Goal: Information Seeking & Learning: Learn about a topic

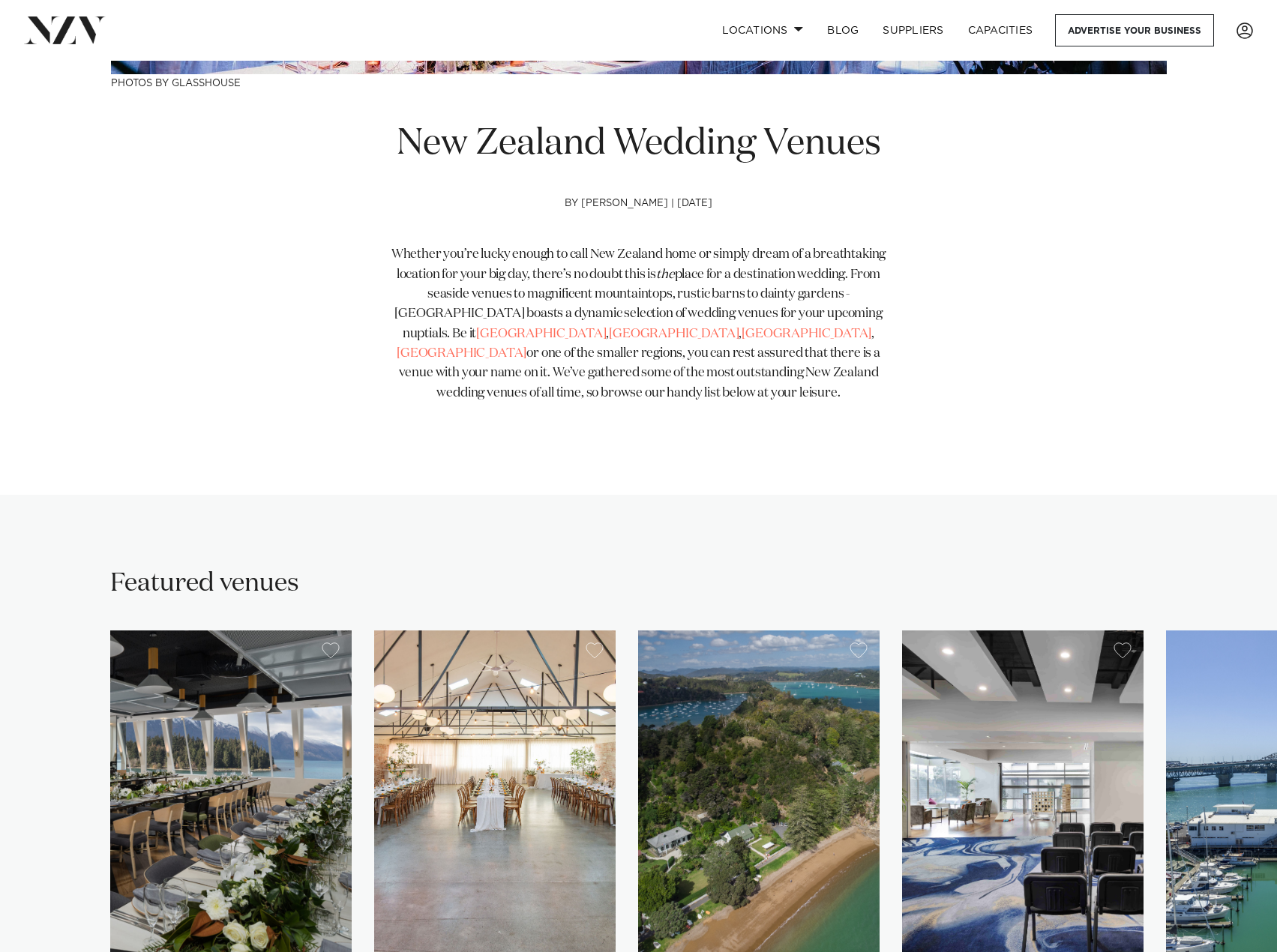
scroll to position [524, 0]
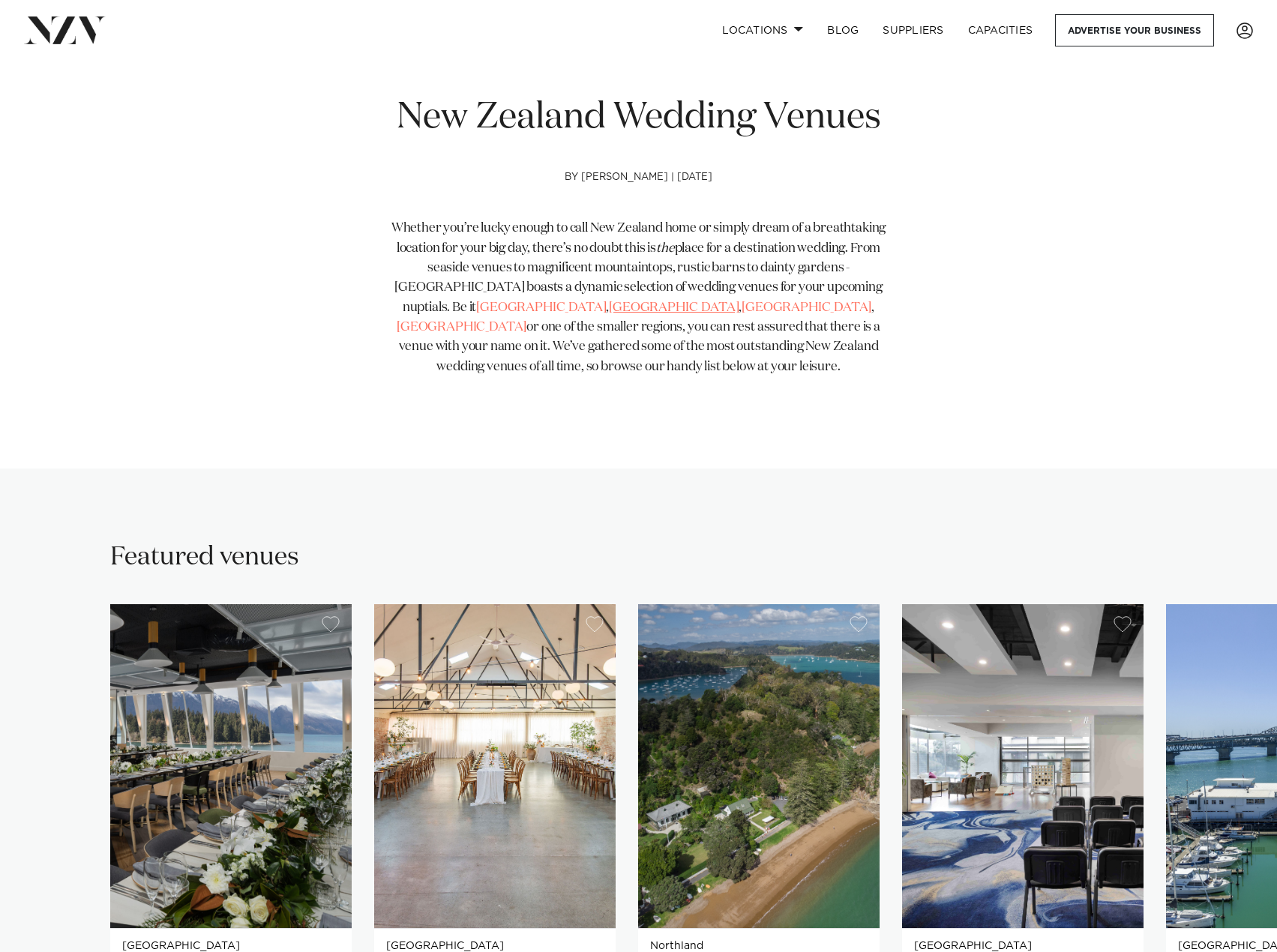
click at [609, 305] on link "[GEOGRAPHIC_DATA]" at bounding box center [673, 307] width 130 height 13
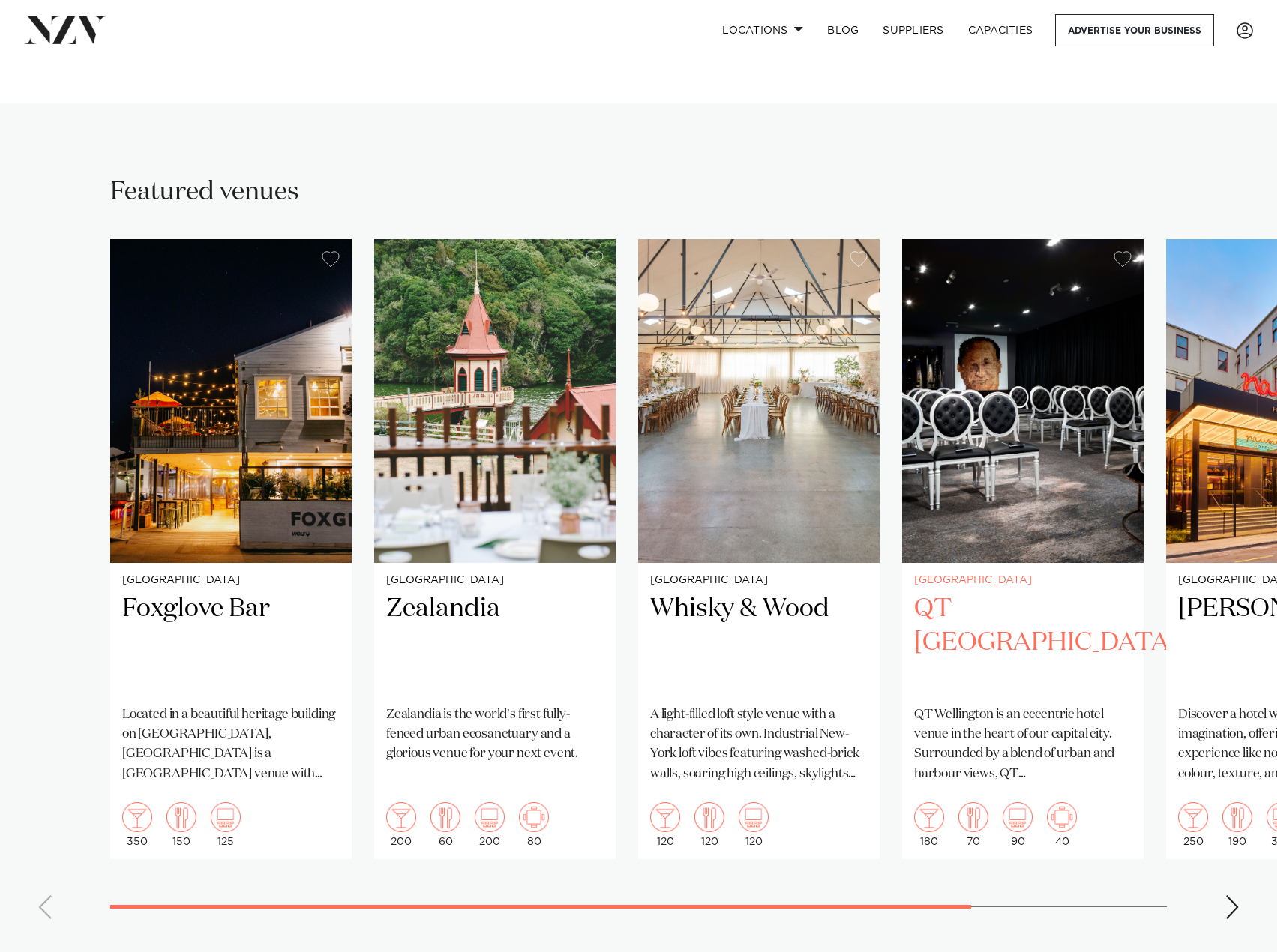
scroll to position [974, 0]
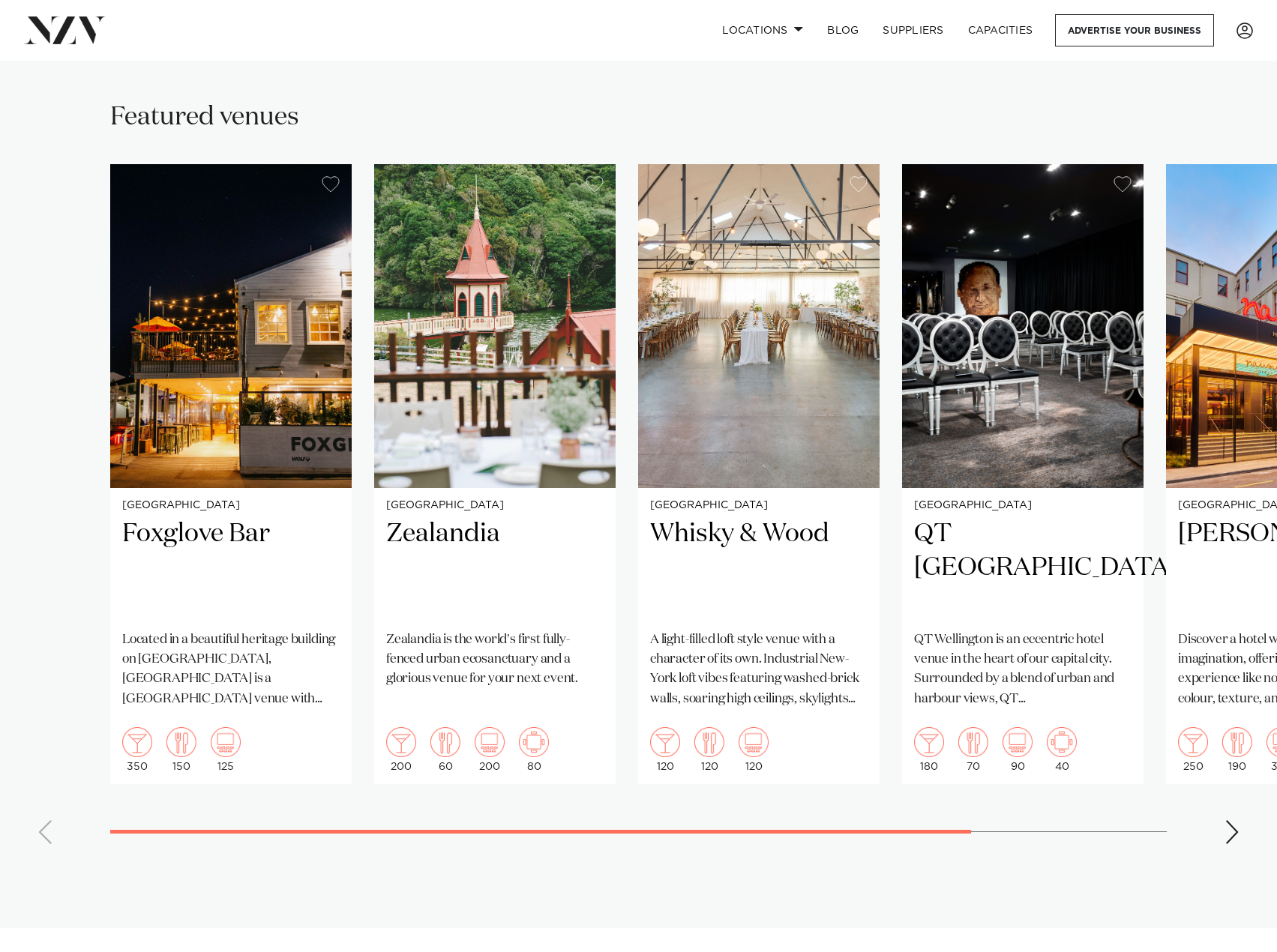
click at [1240, 792] on swiper-container "Wellington Foxglove Bar Located in a beautiful heritage building on Queens Whar…" at bounding box center [638, 510] width 1277 height 692
click at [1236, 820] on div "Next slide" at bounding box center [1232, 832] width 15 height 24
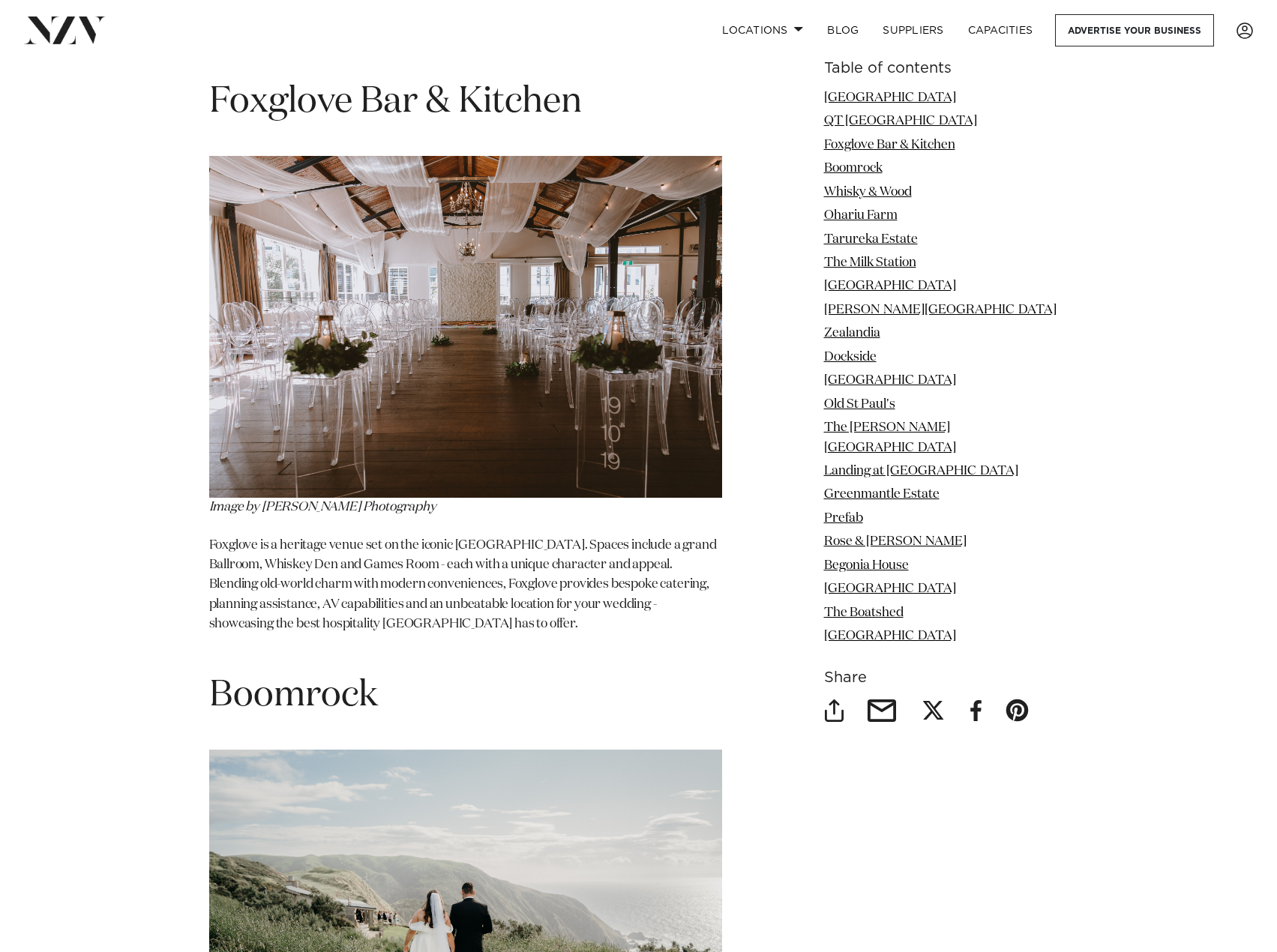
scroll to position [2999, 0]
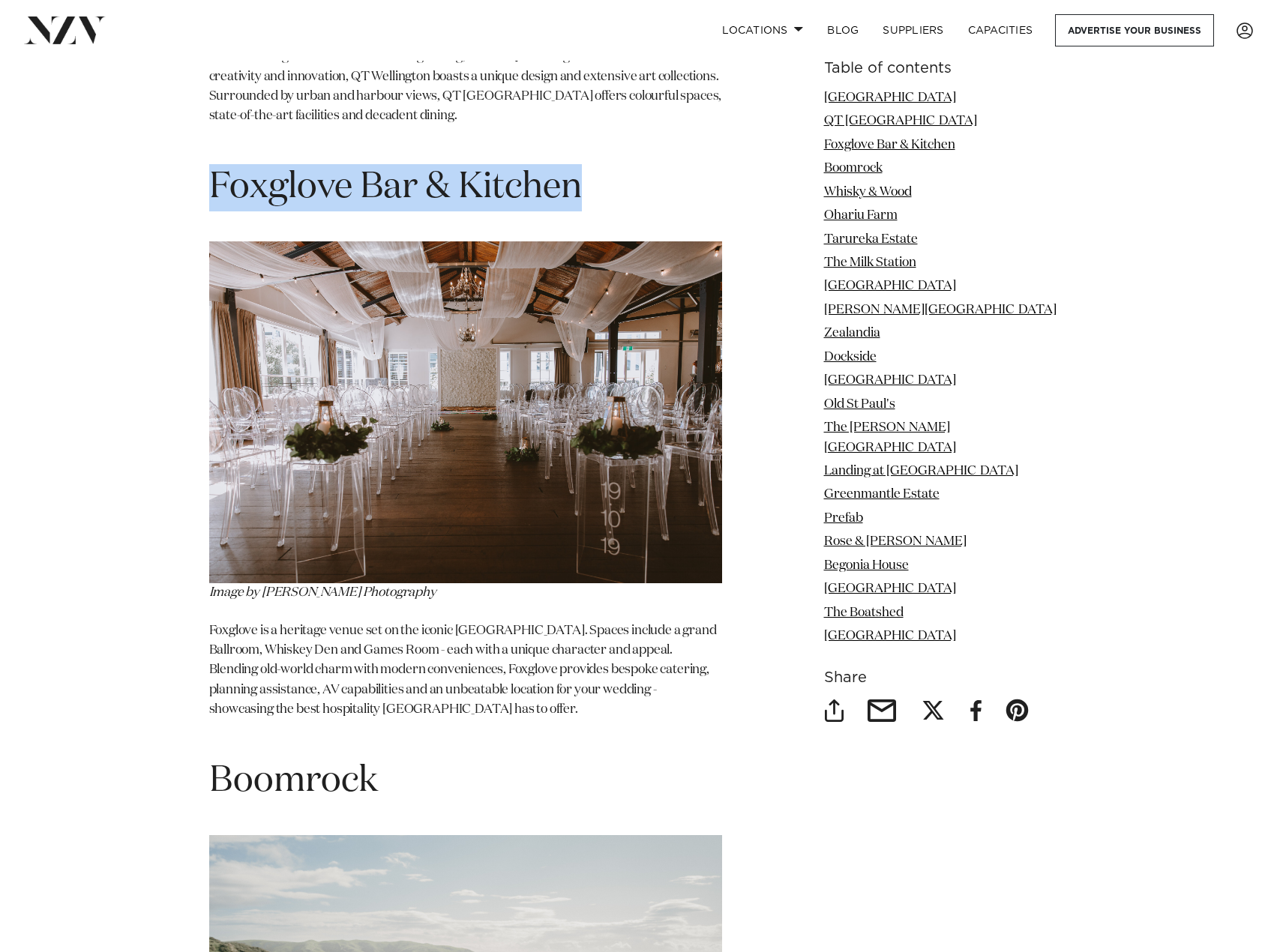
drag, startPoint x: 209, startPoint y: 139, endPoint x: 608, endPoint y: 142, distance: 399.0
click at [608, 164] on h1 "Foxglove Bar & Kitchen" at bounding box center [465, 187] width 513 height 48
copy span "Foxglove Bar & Kitchen"
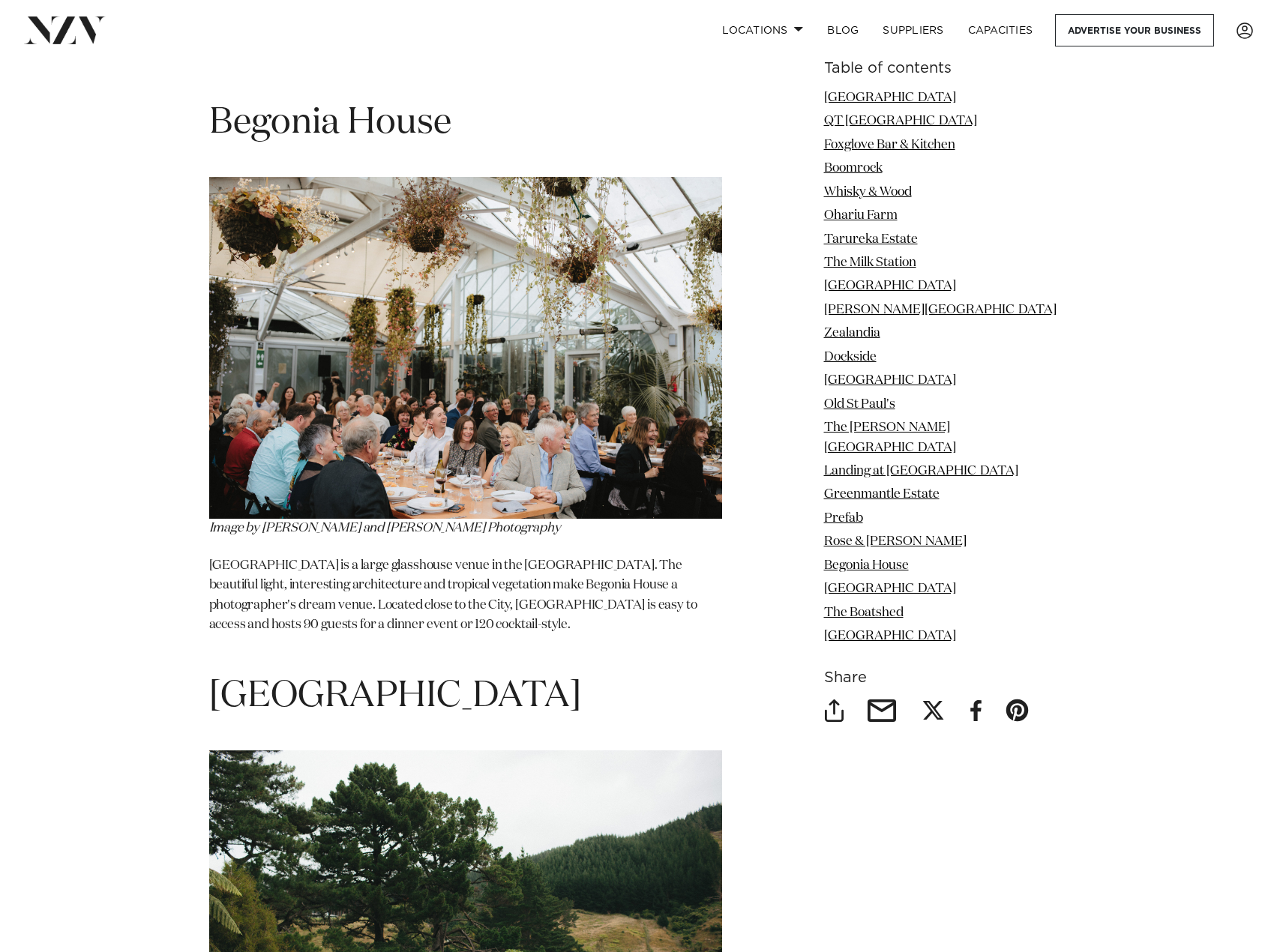
scroll to position [12970, 0]
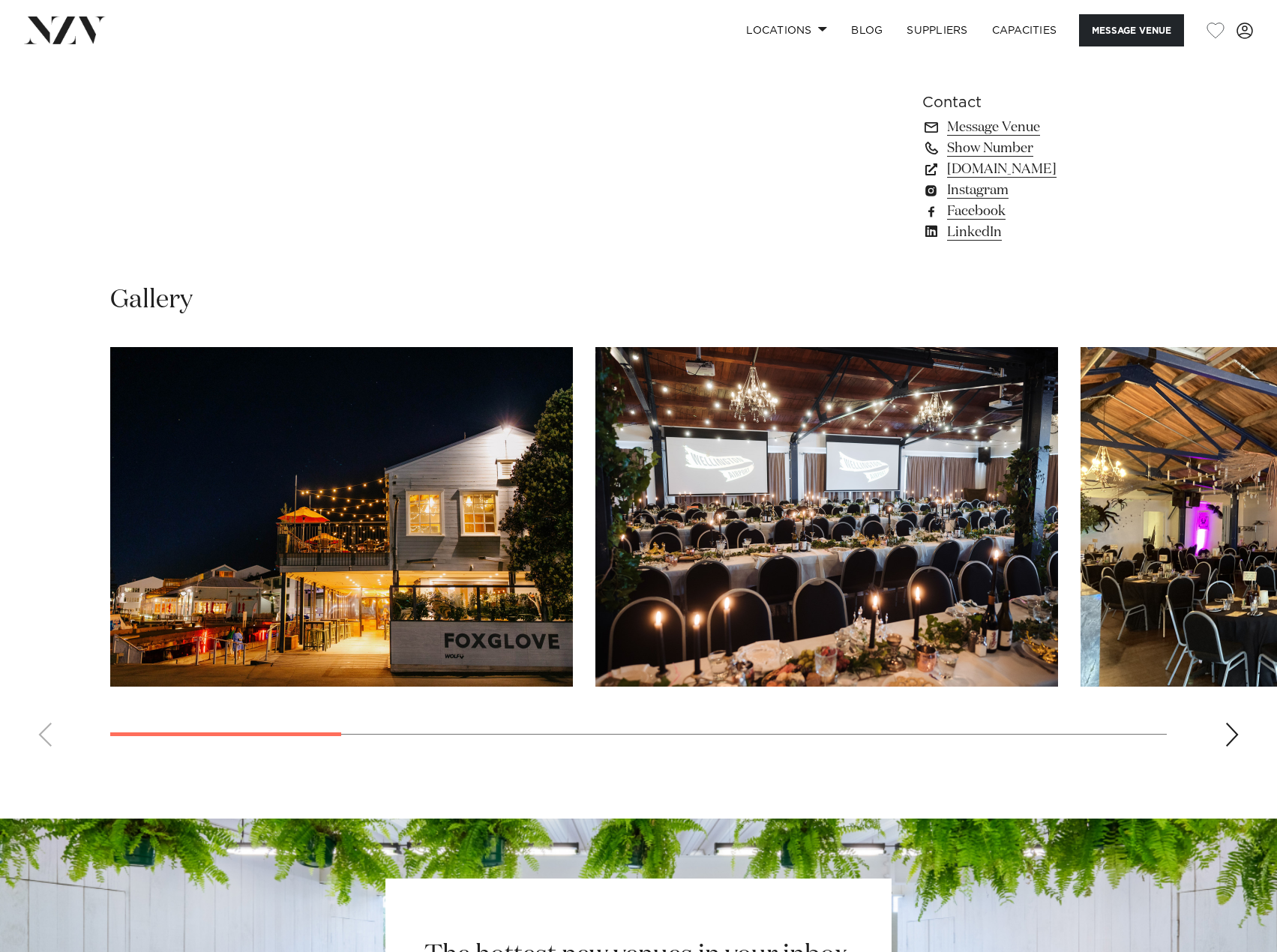
scroll to position [1199, 0]
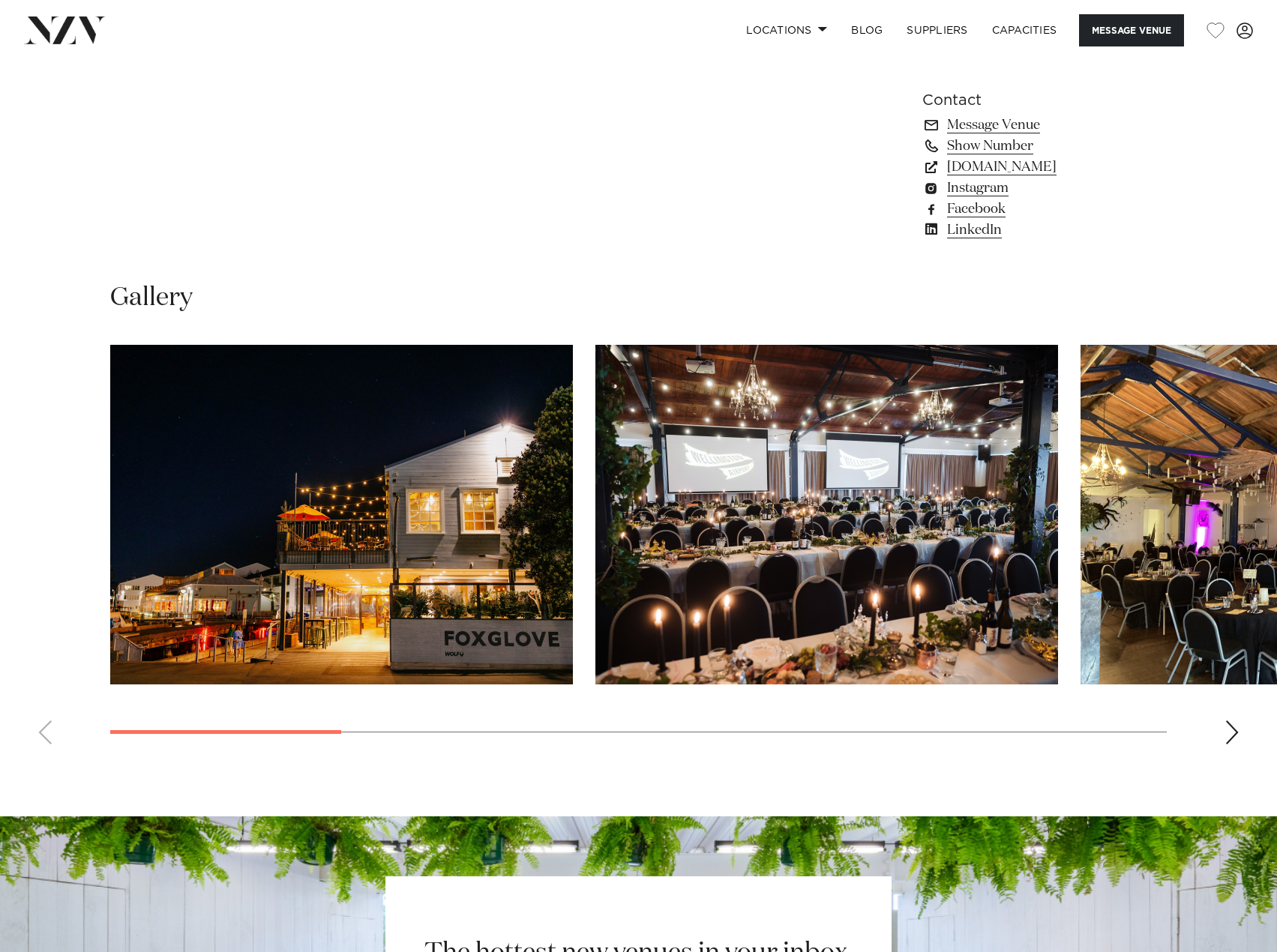
click at [1226, 732] on div "Next slide" at bounding box center [1232, 732] width 15 height 24
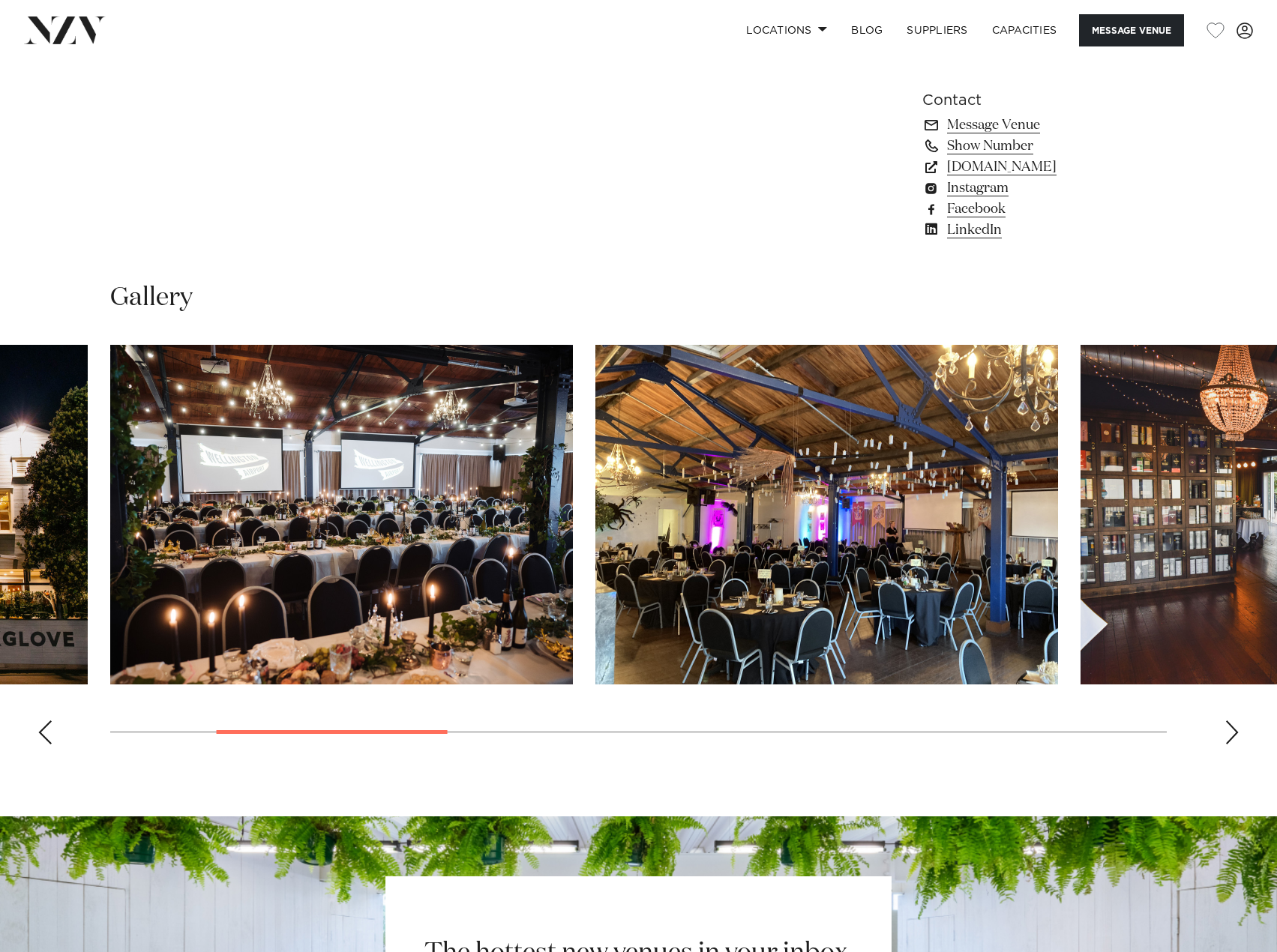
click at [1226, 732] on div "Next slide" at bounding box center [1232, 732] width 15 height 24
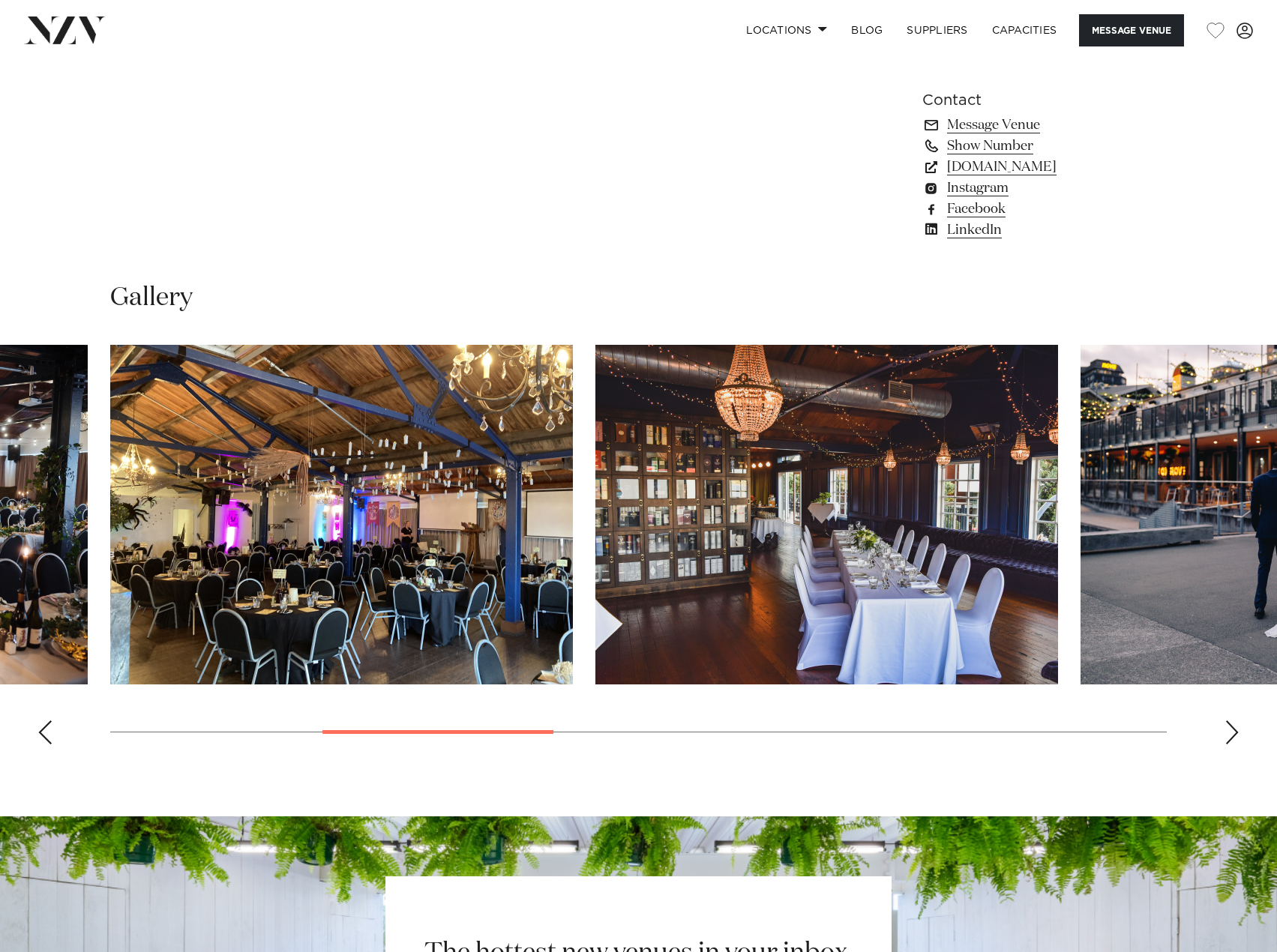
click at [1226, 732] on div "Next slide" at bounding box center [1232, 732] width 15 height 24
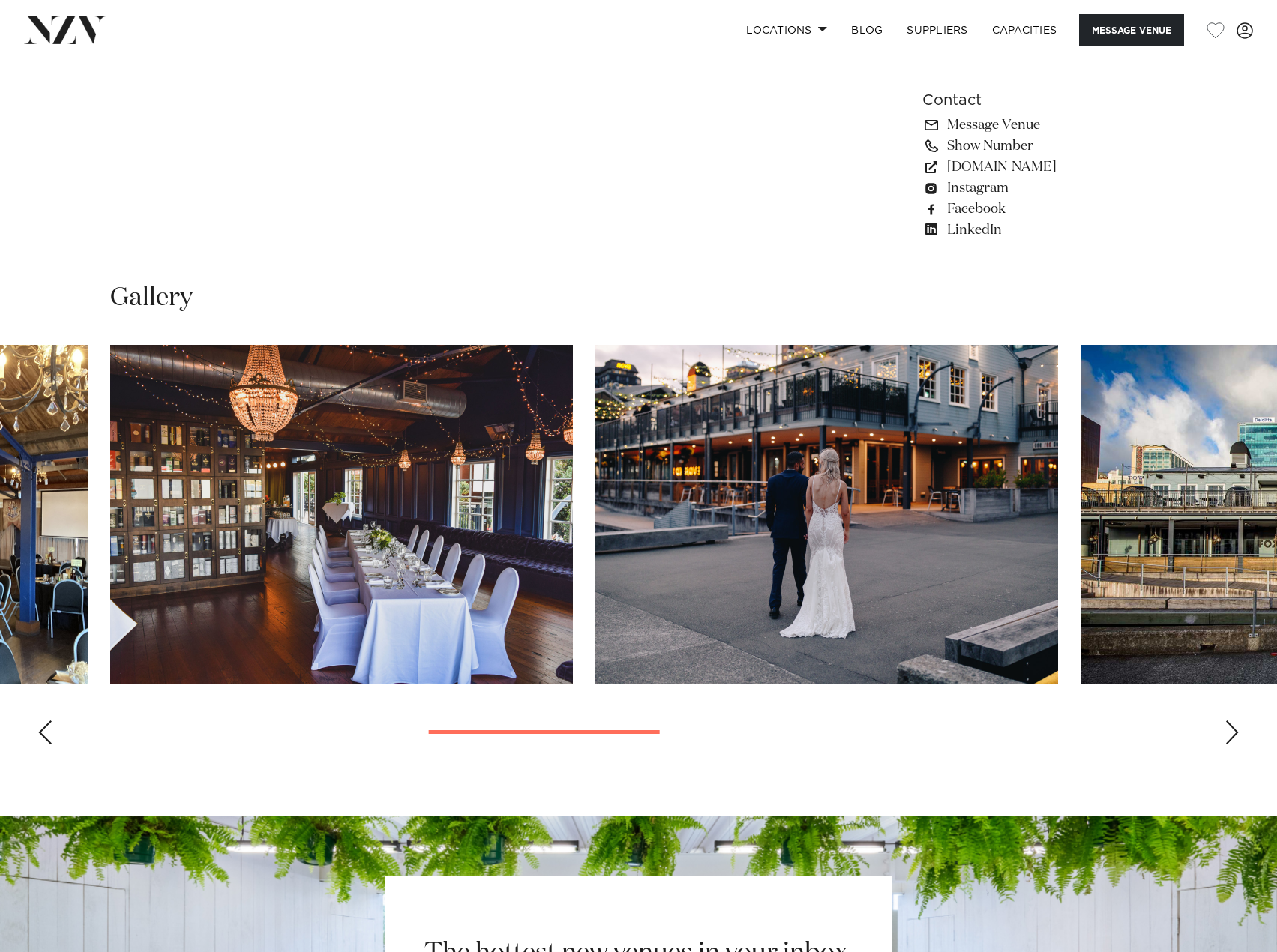
click at [1226, 732] on div "Next slide" at bounding box center [1232, 732] width 15 height 24
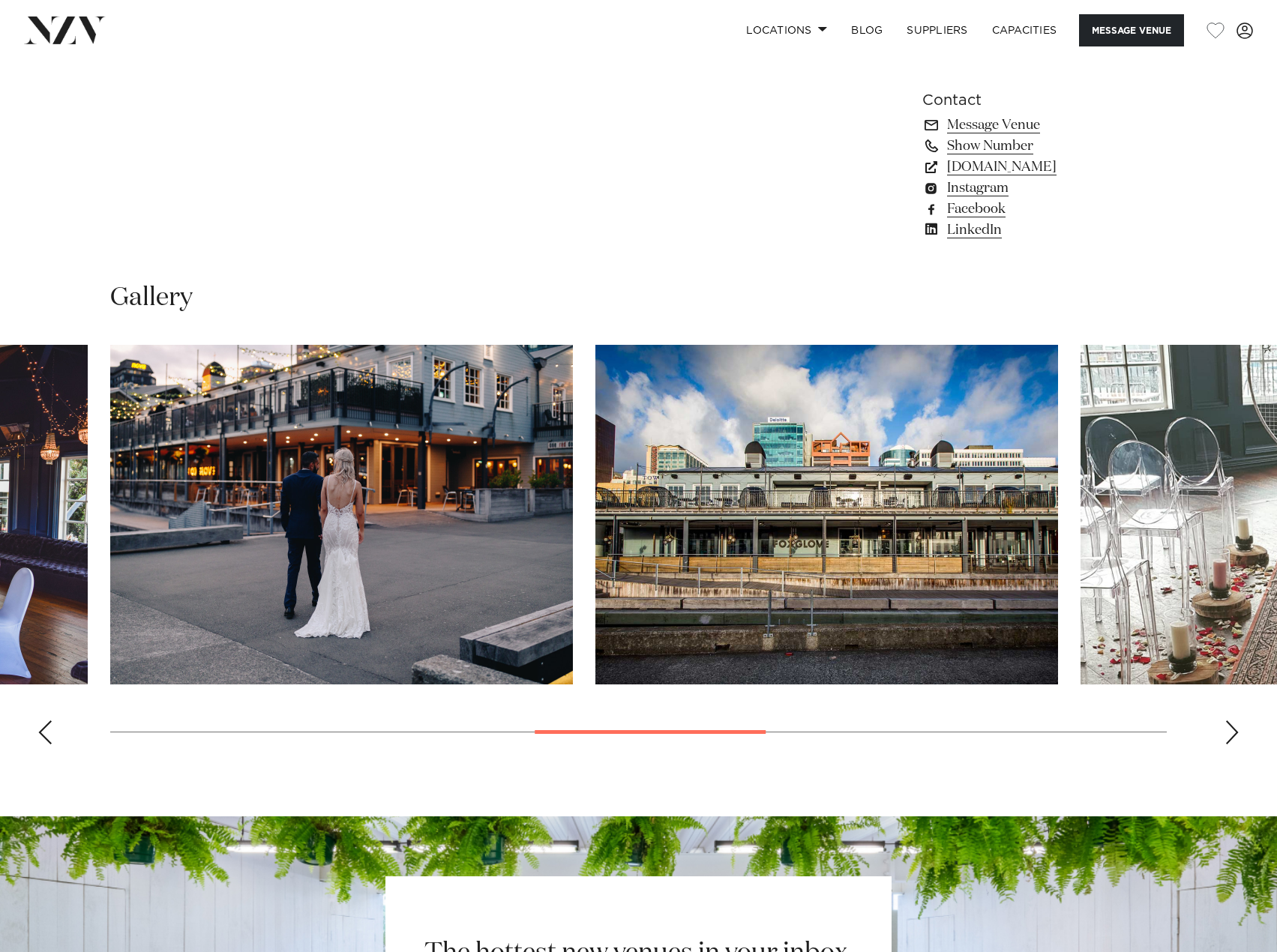
click at [1226, 732] on div "Next slide" at bounding box center [1232, 732] width 15 height 24
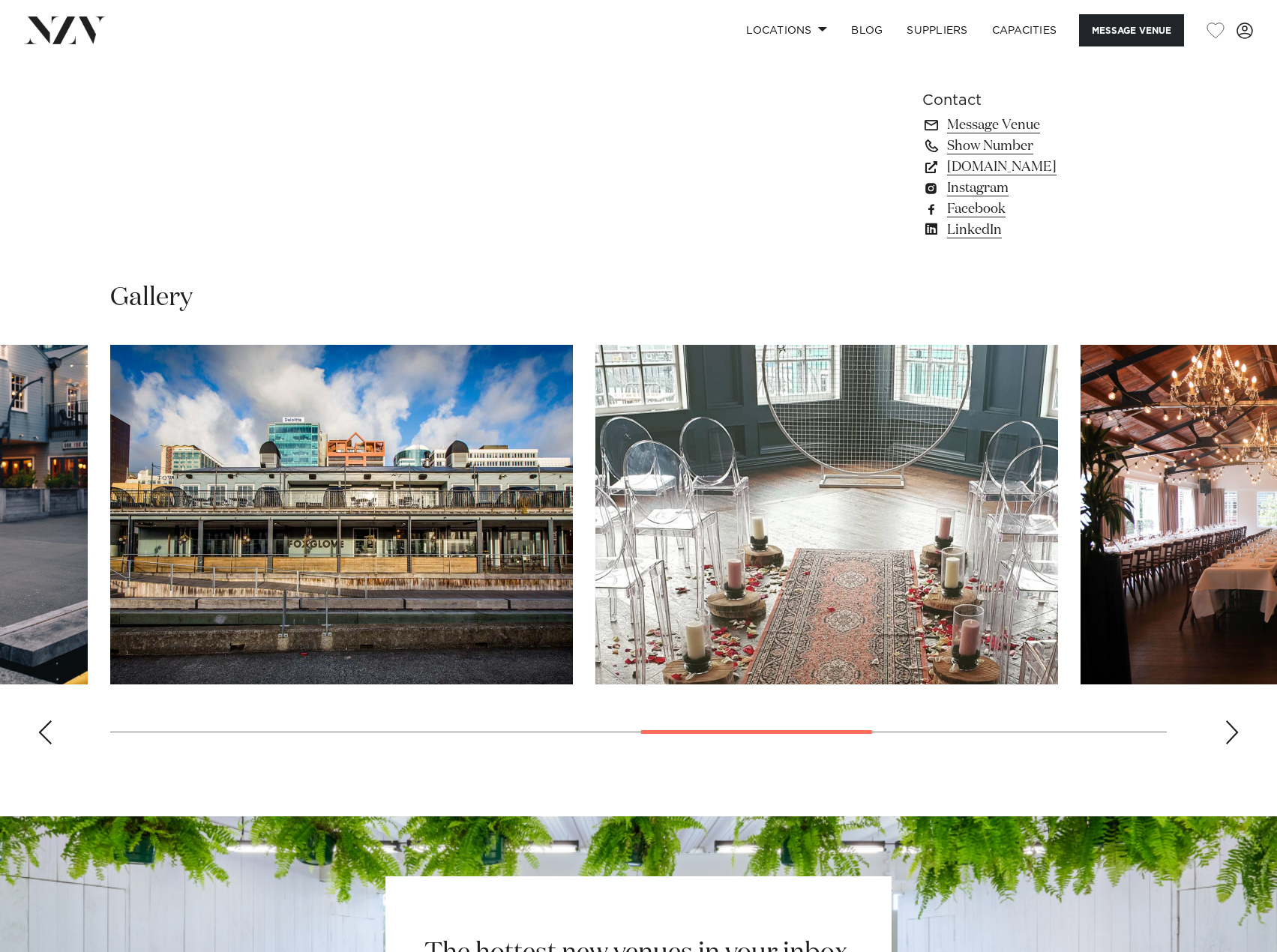
click at [1226, 732] on div "Next slide" at bounding box center [1232, 732] width 15 height 24
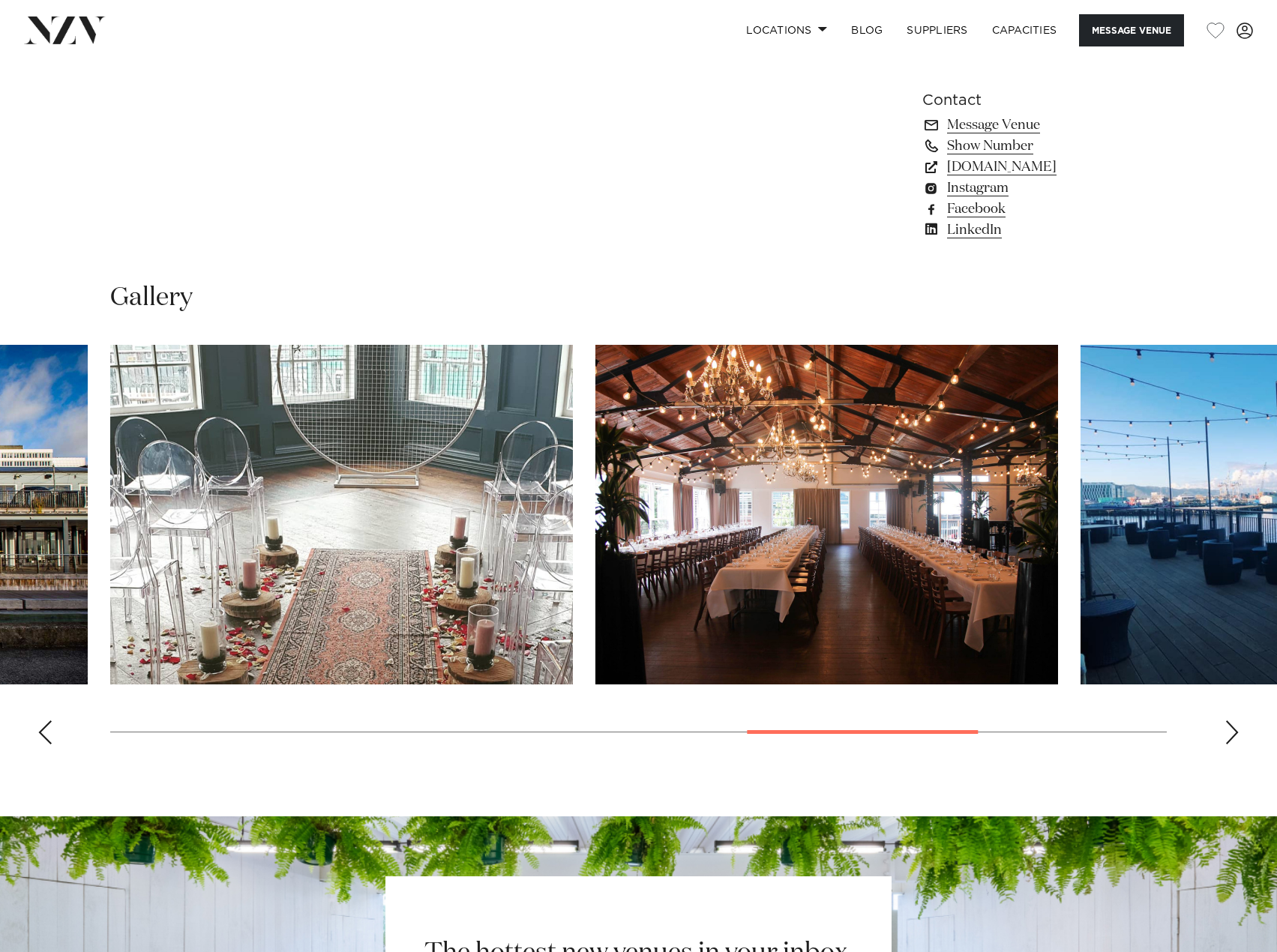
click at [1226, 732] on div "Next slide" at bounding box center [1232, 732] width 15 height 24
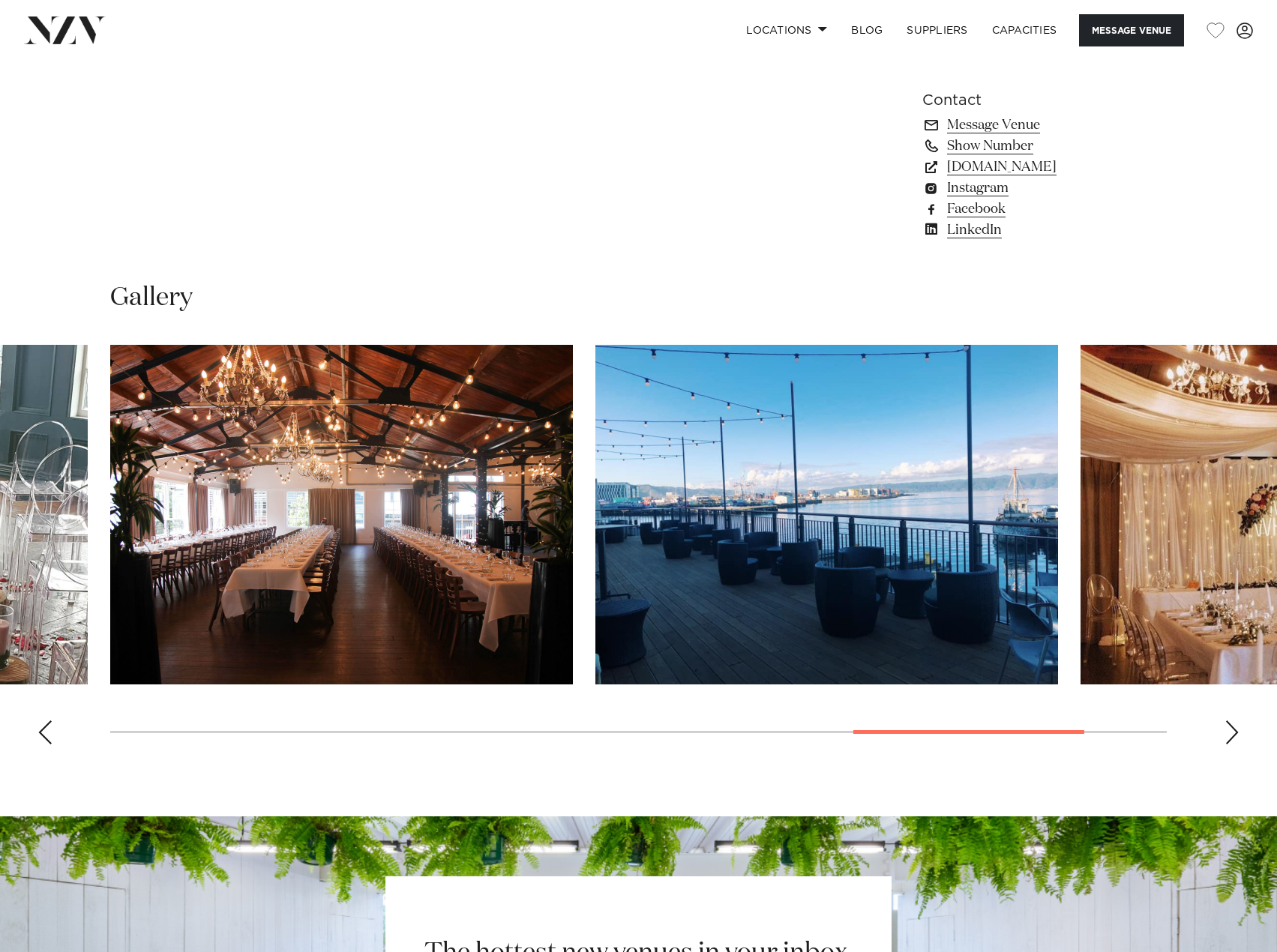
click at [1226, 732] on div "Next slide" at bounding box center [1232, 732] width 15 height 24
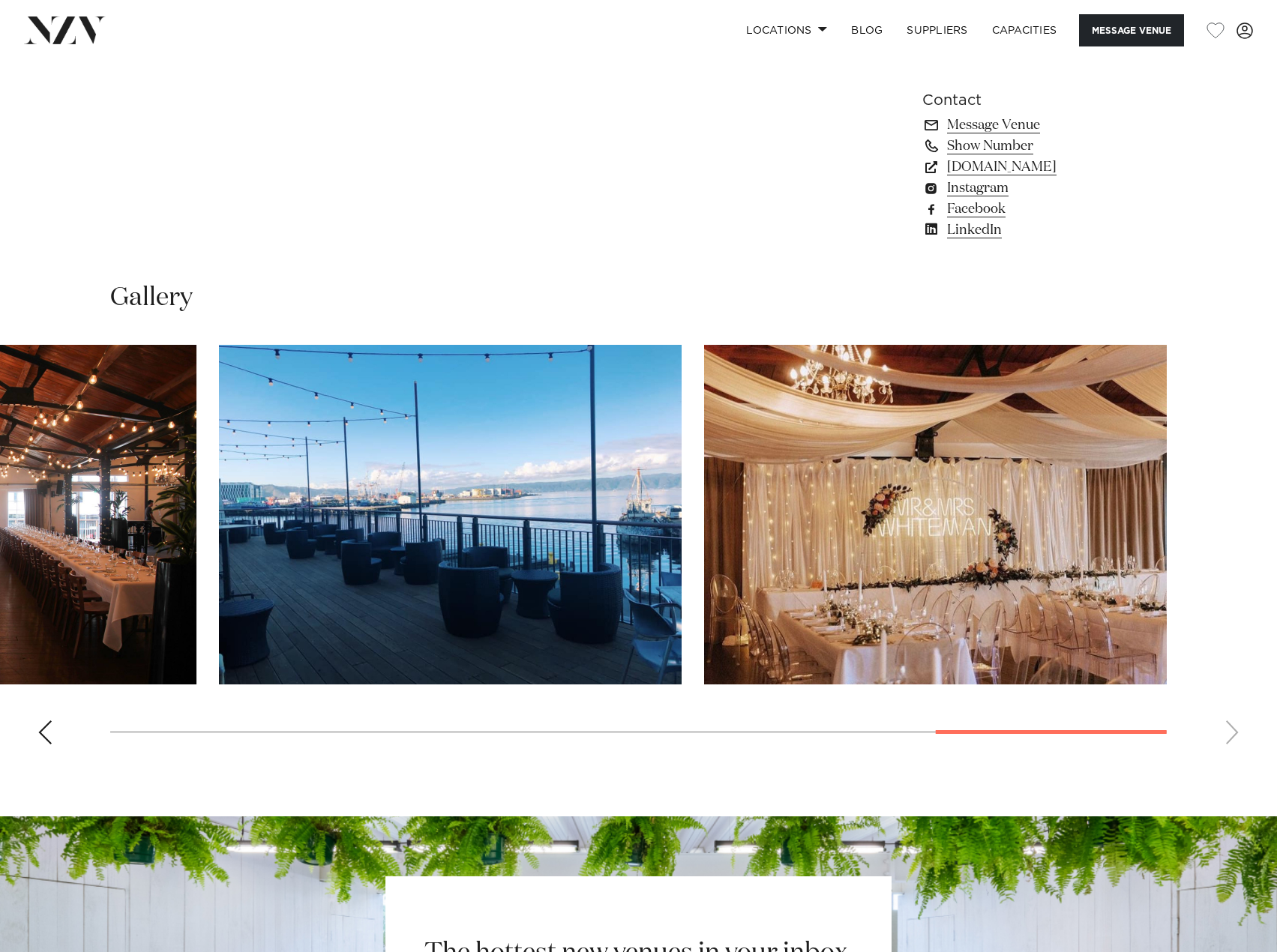
click at [1226, 732] on swiper-container at bounding box center [638, 550] width 1277 height 411
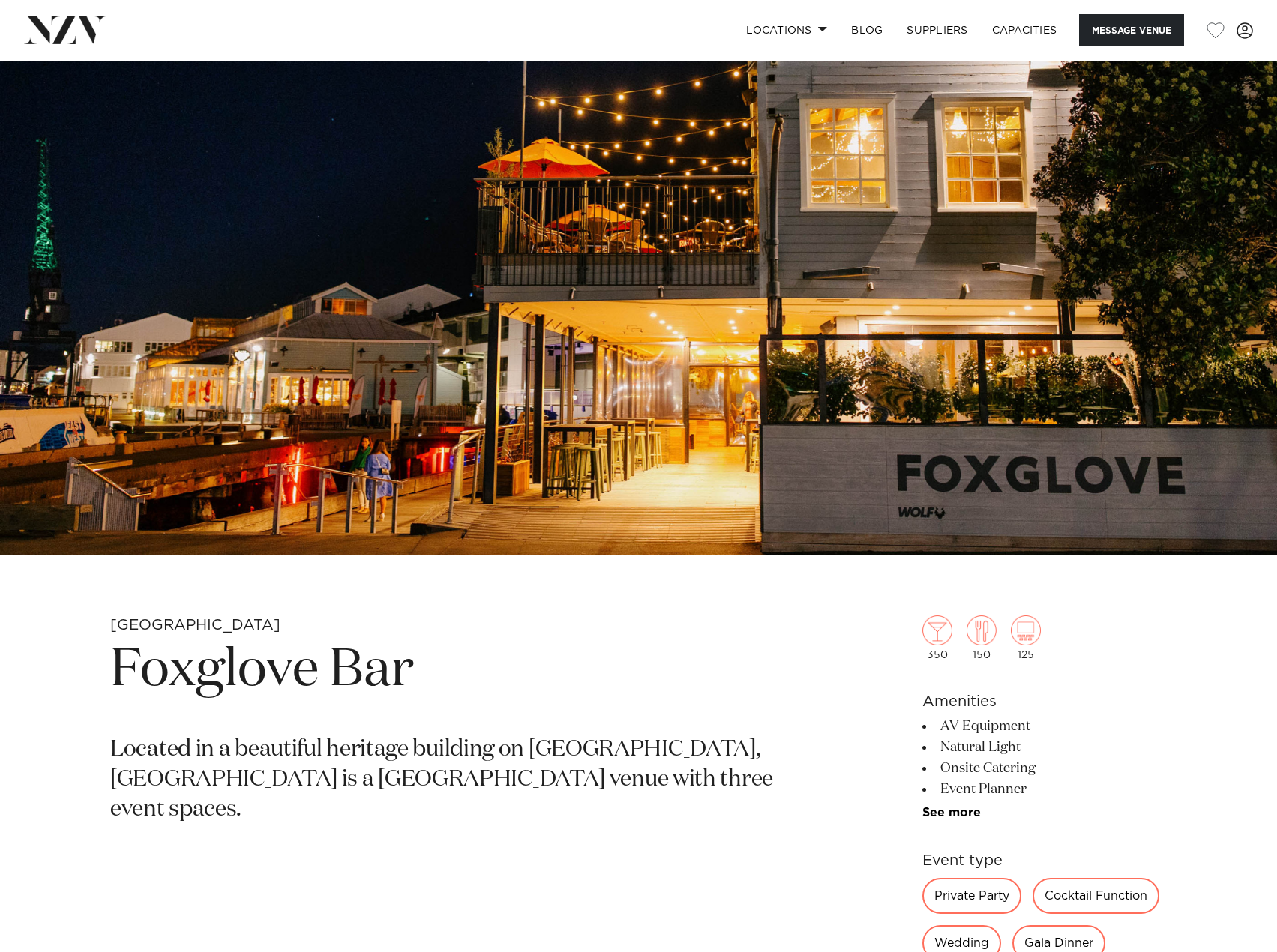
scroll to position [704, 0]
